Goal: Task Accomplishment & Management: Complete application form

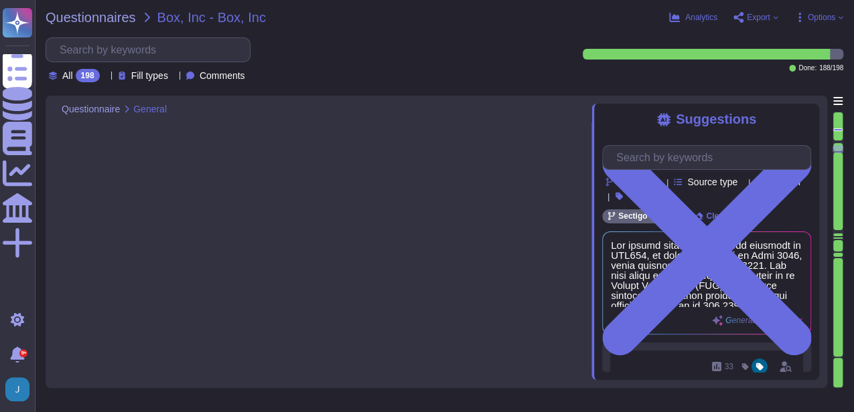
type textarea "Yes, we have documented policies, procedures, and controls in place to ensure t…"
type textarea "Yes, the organization maintains an incident response plan that includes a suppl…"
type textarea "- Customer-provided employee names - Customer-provided email addresses (conside…"
type textarea "The above list is for illustrative purposes only and is by no means an exhausti…"
type textarea "SCM is designed to comply with CABF and ETSI requirements and is subject to ann…"
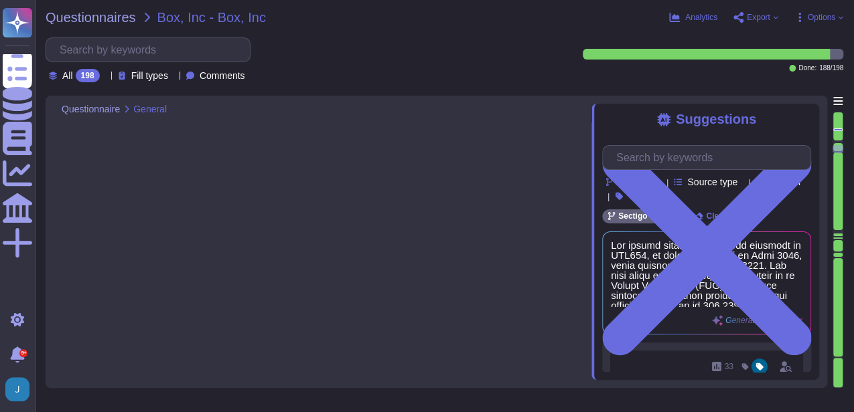
type textarea "We do not employ or allow any cryptographic modules that do not conform to the …"
